Goal: Use online tool/utility: Utilize a website feature to perform a specific function

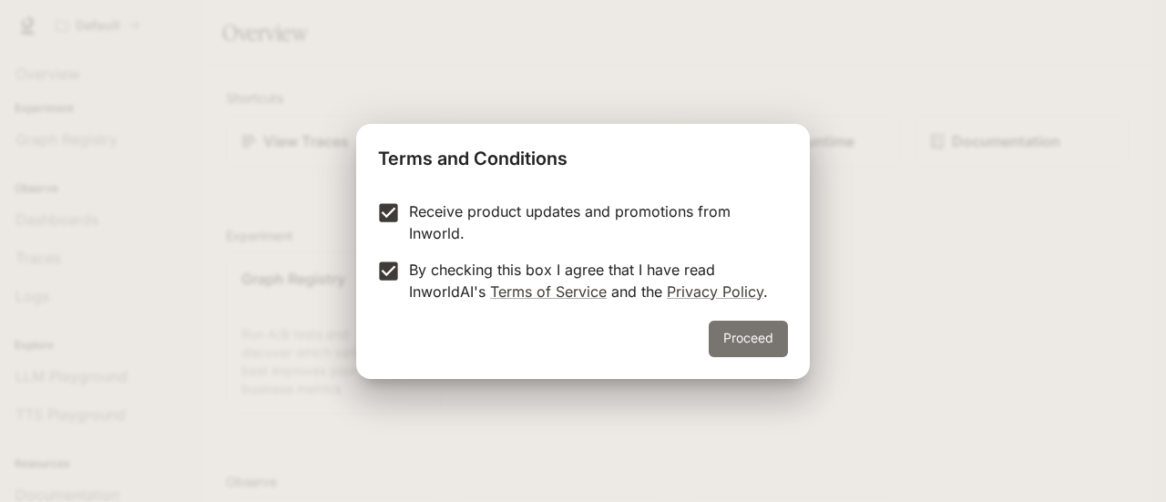
click at [769, 342] on button "Proceed" at bounding box center [748, 339] width 79 height 36
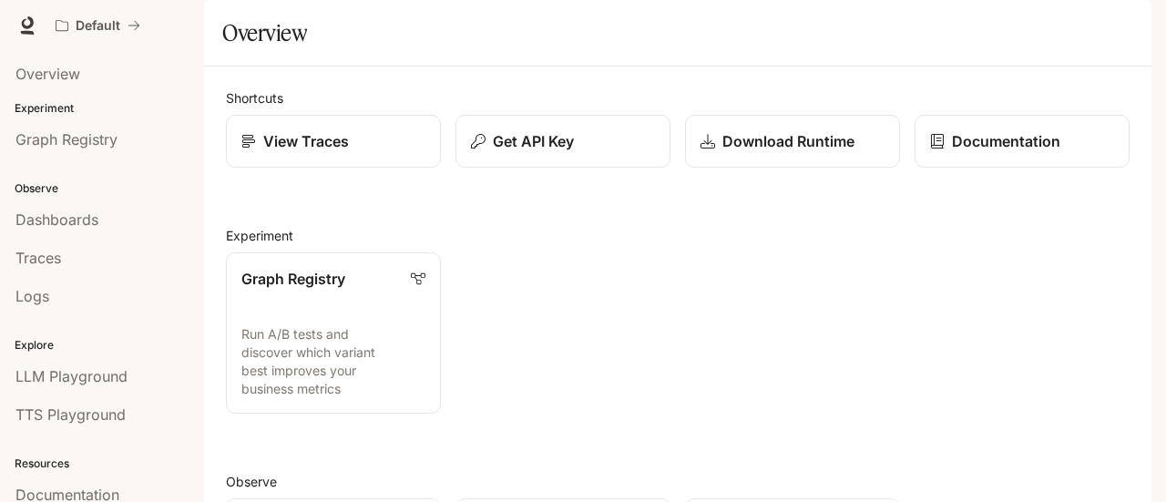
click at [782, 152] on p "Download Runtime" at bounding box center [789, 141] width 132 height 22
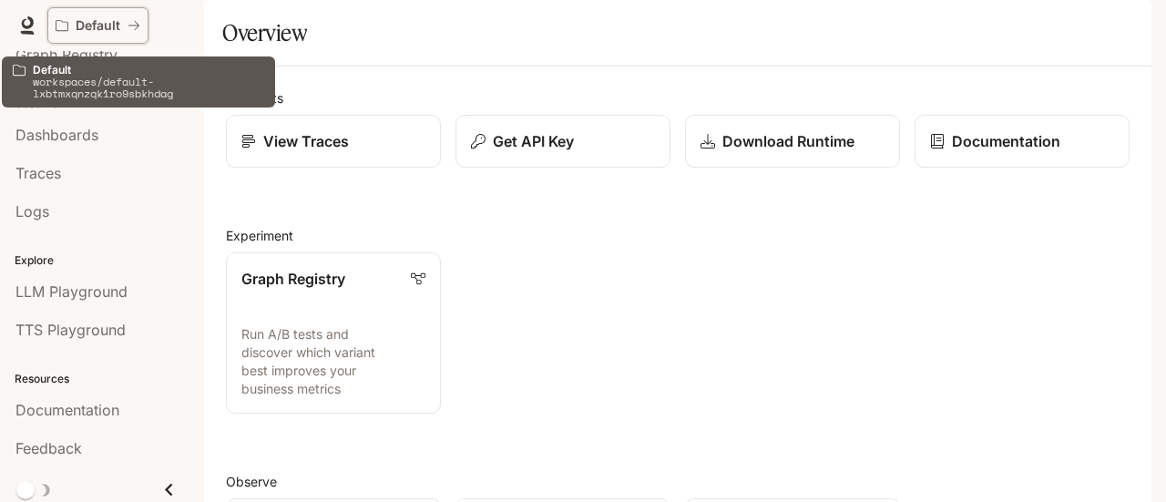
click at [108, 23] on p "Default" at bounding box center [98, 25] width 45 height 15
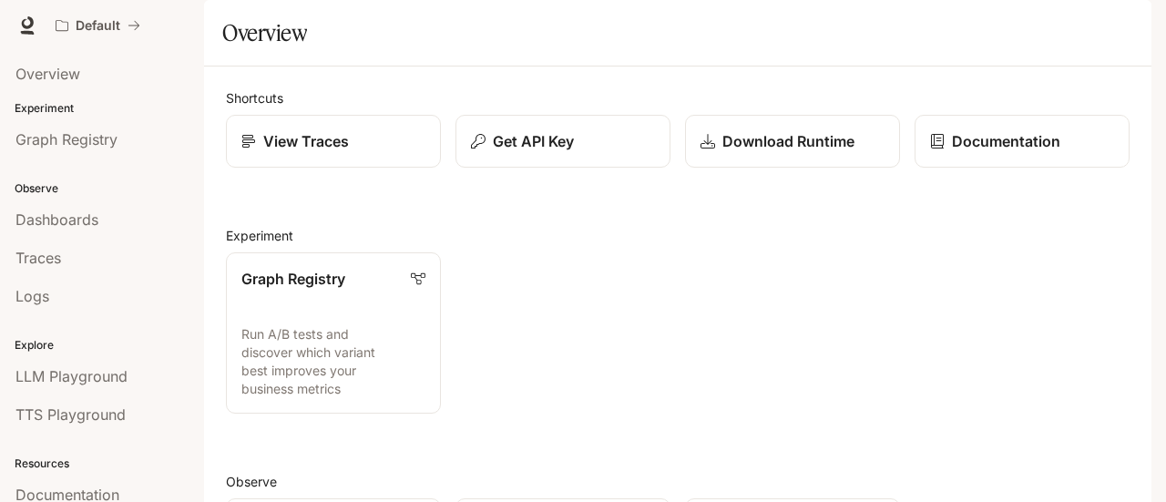
click at [385, 290] on div "Graph Registry" at bounding box center [333, 279] width 184 height 22
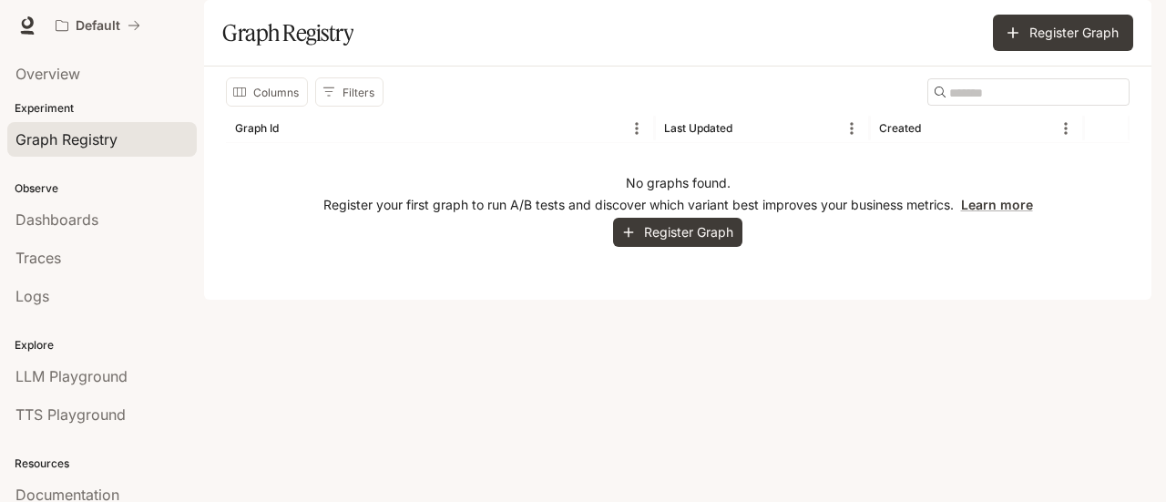
click at [75, 397] on link "TTS Playground" at bounding box center [102, 414] width 190 height 35
